Goal: Find specific page/section: Find specific page/section

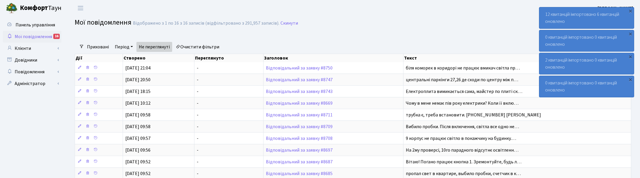
select select "25"
click at [25, 47] on link "Клієнти" at bounding box center [32, 48] width 59 height 12
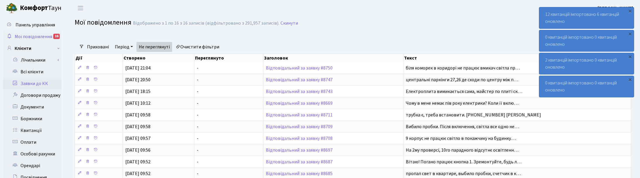
click at [31, 83] on link "Заявки до КК" at bounding box center [32, 84] width 59 height 12
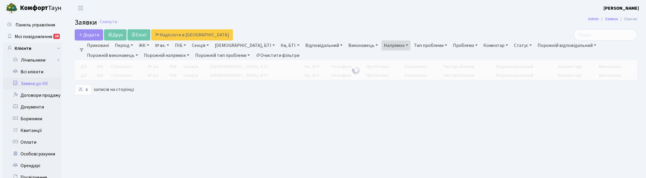
select select "25"
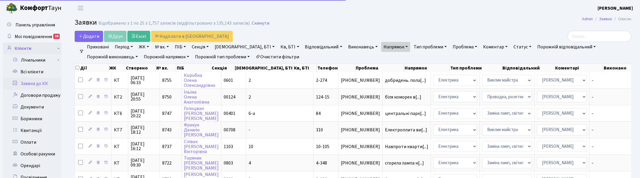
click at [21, 52] on link "Клієнти" at bounding box center [32, 48] width 59 height 12
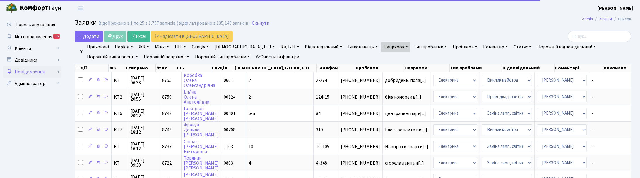
click at [28, 69] on link "Повідомлення" at bounding box center [32, 72] width 59 height 12
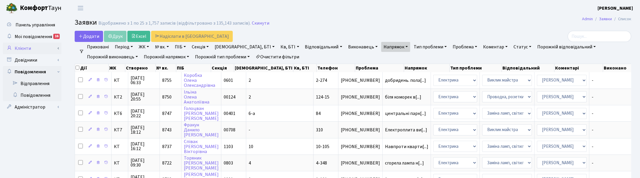
click at [20, 50] on link "Клієнти" at bounding box center [32, 48] width 59 height 12
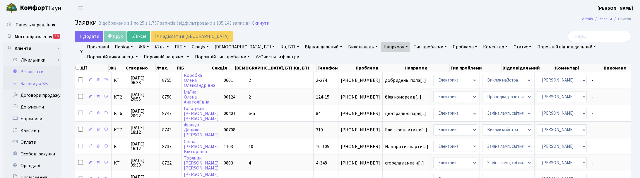
click at [33, 72] on link "Всі клієнти" at bounding box center [32, 72] width 59 height 12
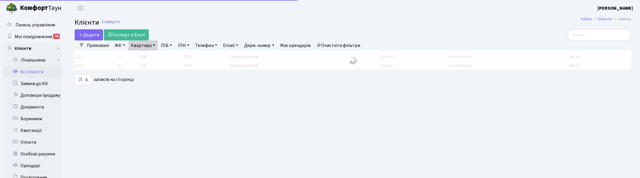
select select "25"
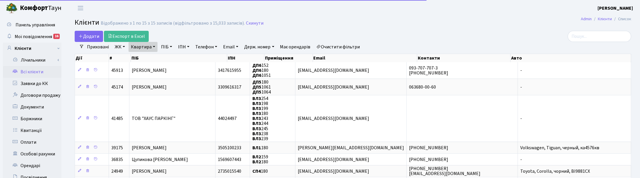
click at [156, 47] on link "Квартира" at bounding box center [143, 47] width 29 height 10
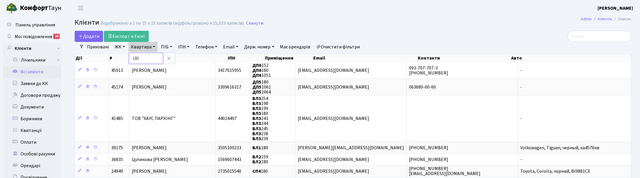
click at [147, 57] on input "180" at bounding box center [146, 58] width 34 height 11
type input "1"
type input "6"
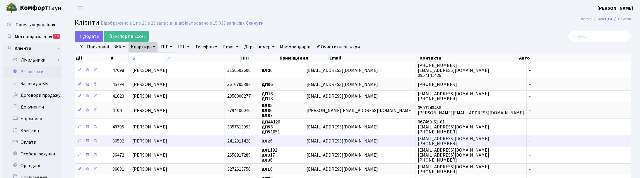
click at [154, 141] on span "[PERSON_NAME]" at bounding box center [150, 141] width 35 height 6
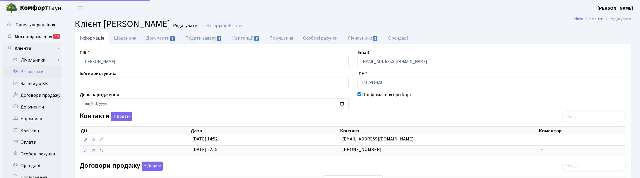
select select "25"
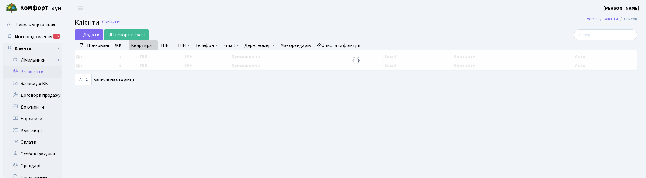
select select "25"
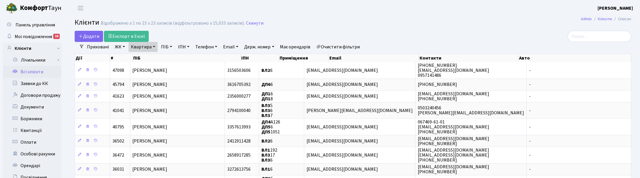
click at [121, 47] on link "ЖК" at bounding box center [119, 47] width 15 height 10
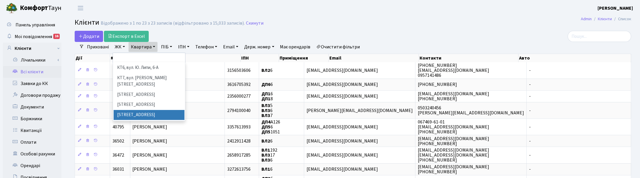
scroll to position [110, 0]
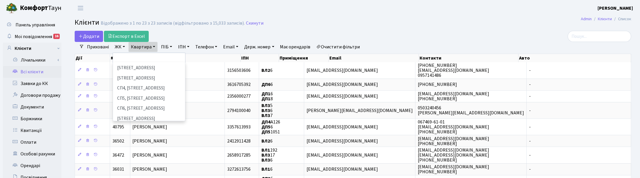
click at [130, 124] on li "[STREET_ADDRESS]" at bounding box center [149, 129] width 71 height 10
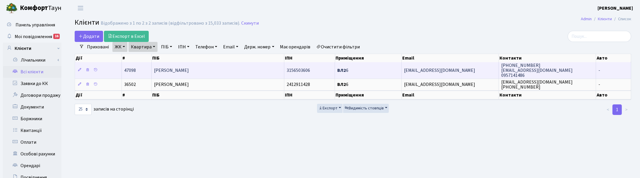
click at [189, 73] on span "[PERSON_NAME]" at bounding box center [171, 70] width 35 height 6
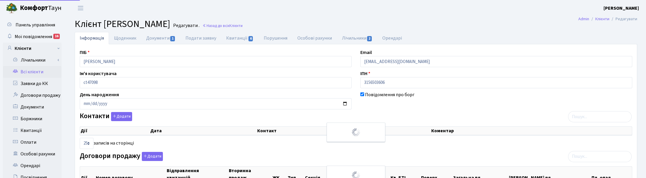
select select "25"
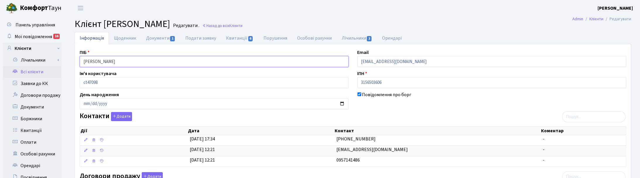
drag, startPoint x: 168, startPoint y: 62, endPoint x: 71, endPoint y: 55, distance: 97.2
